Goal: Navigation & Orientation: Find specific page/section

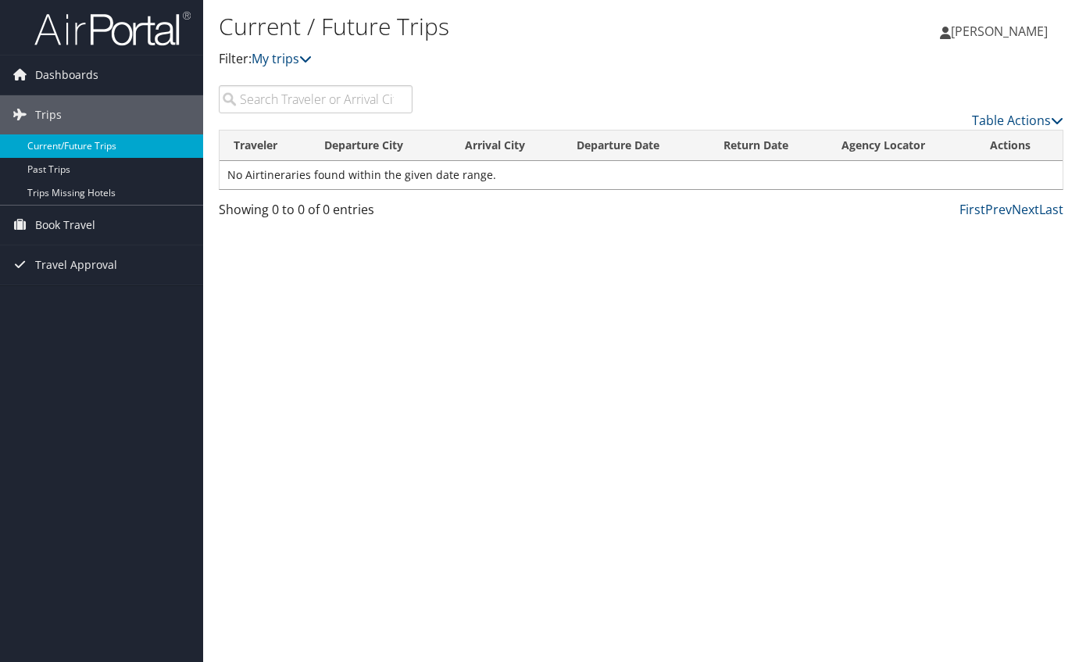
click at [82, 145] on link "Current/Future Trips" at bounding box center [101, 145] width 203 height 23
click at [55, 225] on span "Book Travel" at bounding box center [65, 224] width 60 height 39
